Goal: Task Accomplishment & Management: Complete application form

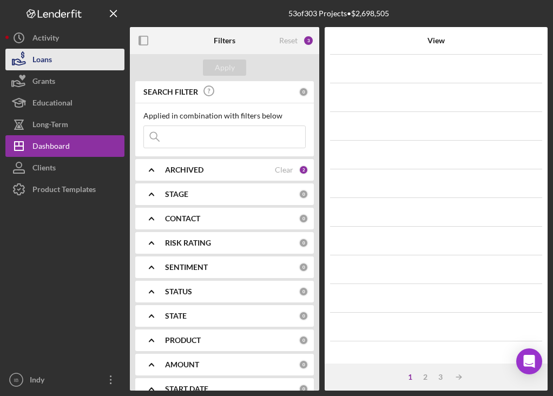
click at [68, 60] on button "Loans" at bounding box center [64, 60] width 119 height 22
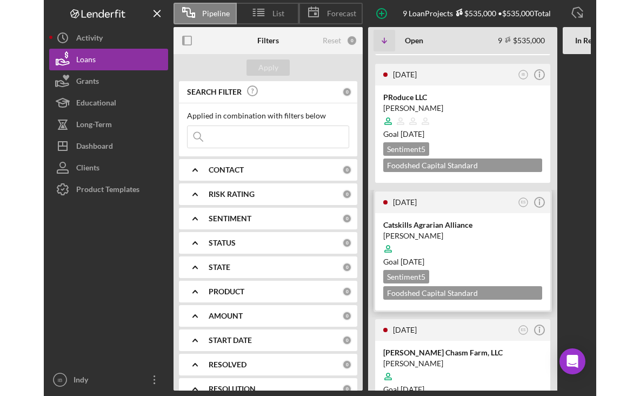
scroll to position [932, 0]
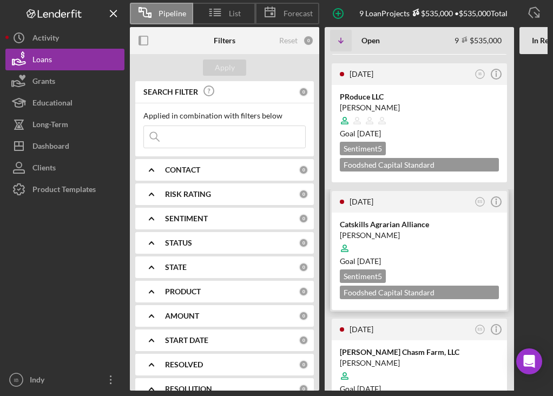
click at [399, 238] on div at bounding box center [419, 248] width 159 height 21
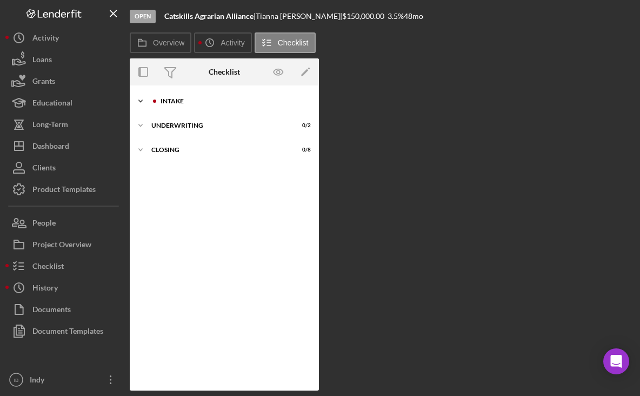
click at [182, 98] on div "Intake" at bounding box center [233, 101] width 145 height 6
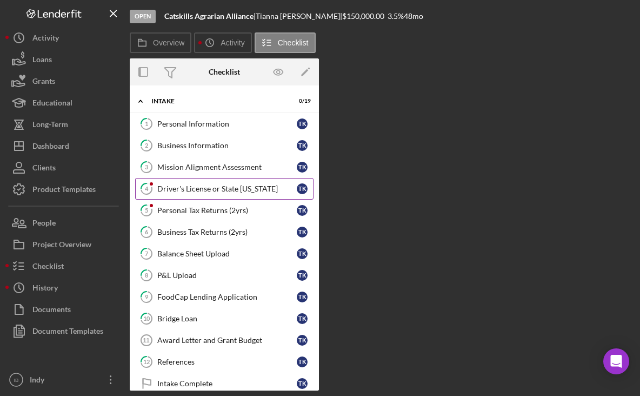
scroll to position [33, 0]
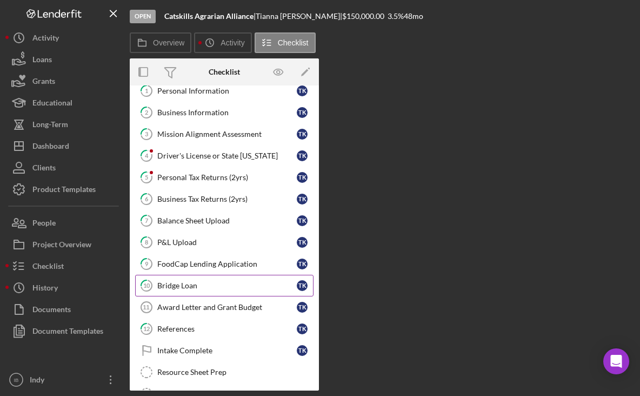
click at [190, 282] on div "Bridge Loan" at bounding box center [227, 285] width 140 height 9
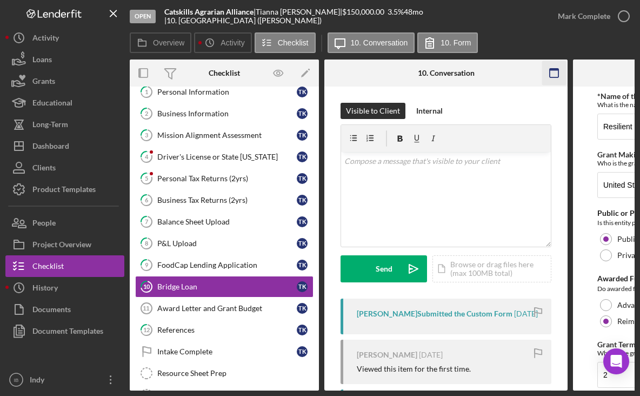
click at [552, 74] on icon "button" at bounding box center [555, 73] width 24 height 24
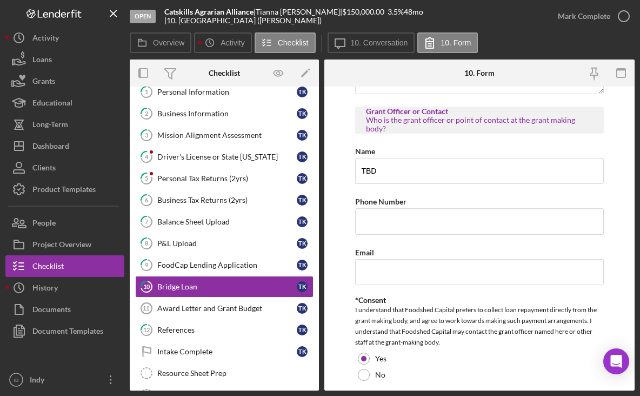
scroll to position [1068, 0]
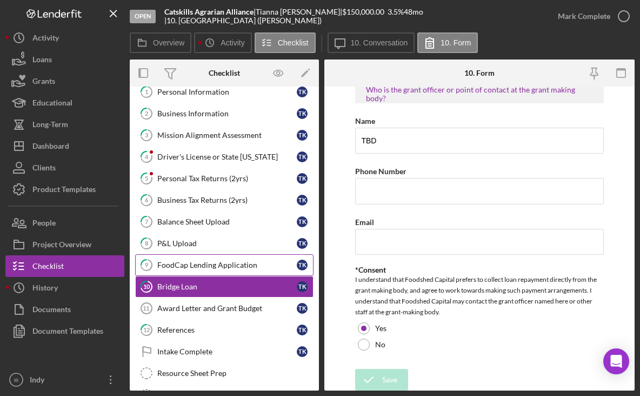
click at [249, 268] on div "FoodCap Lending Application" at bounding box center [227, 265] width 140 height 9
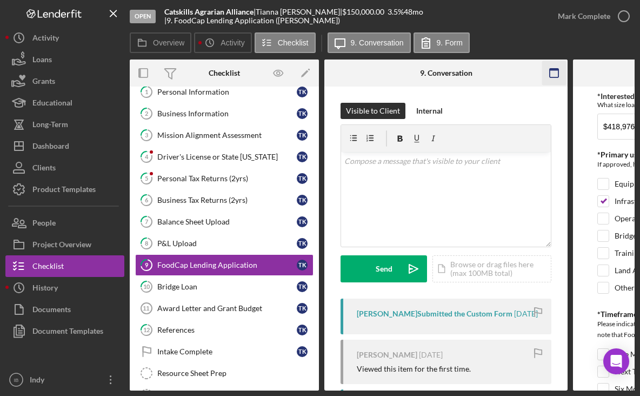
click at [550, 79] on icon "button" at bounding box center [555, 73] width 24 height 24
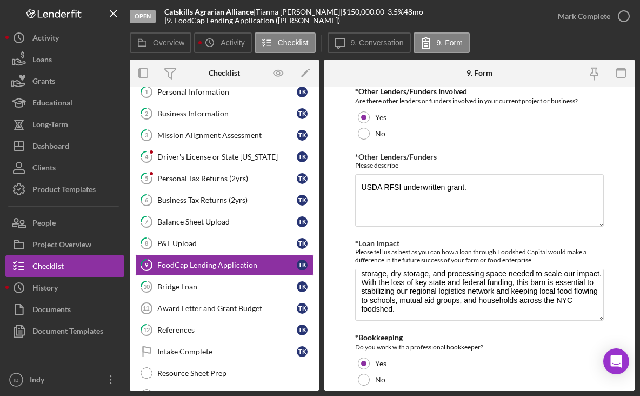
scroll to position [52, 0]
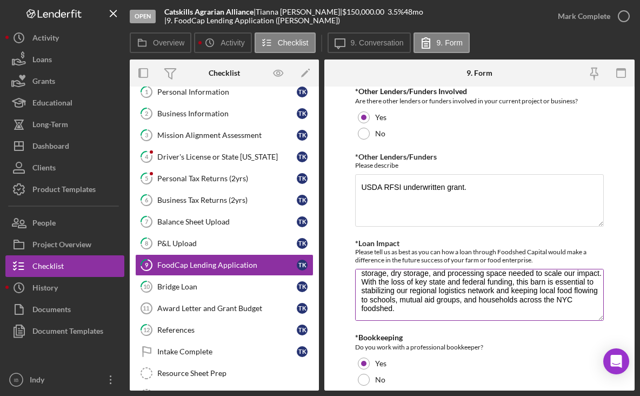
click at [381, 287] on textarea "A loan from Foodshed Capital would allow us to complete critical infrastructure…" at bounding box center [479, 295] width 248 height 52
click at [381, 286] on textarea "A loan from Foodshed Capital would allow us to complete critical infrastructure…" at bounding box center [479, 295] width 248 height 52
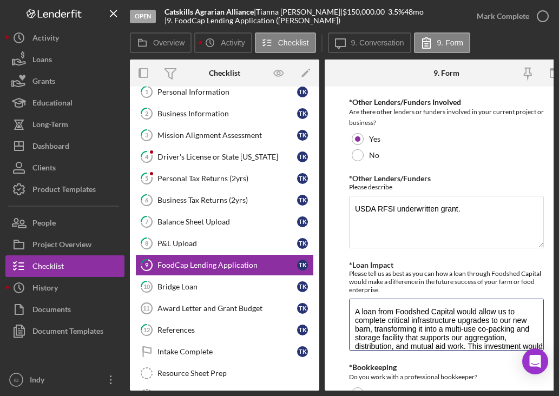
scroll to position [548, 0]
